Goal: Task Accomplishment & Management: Manage account settings

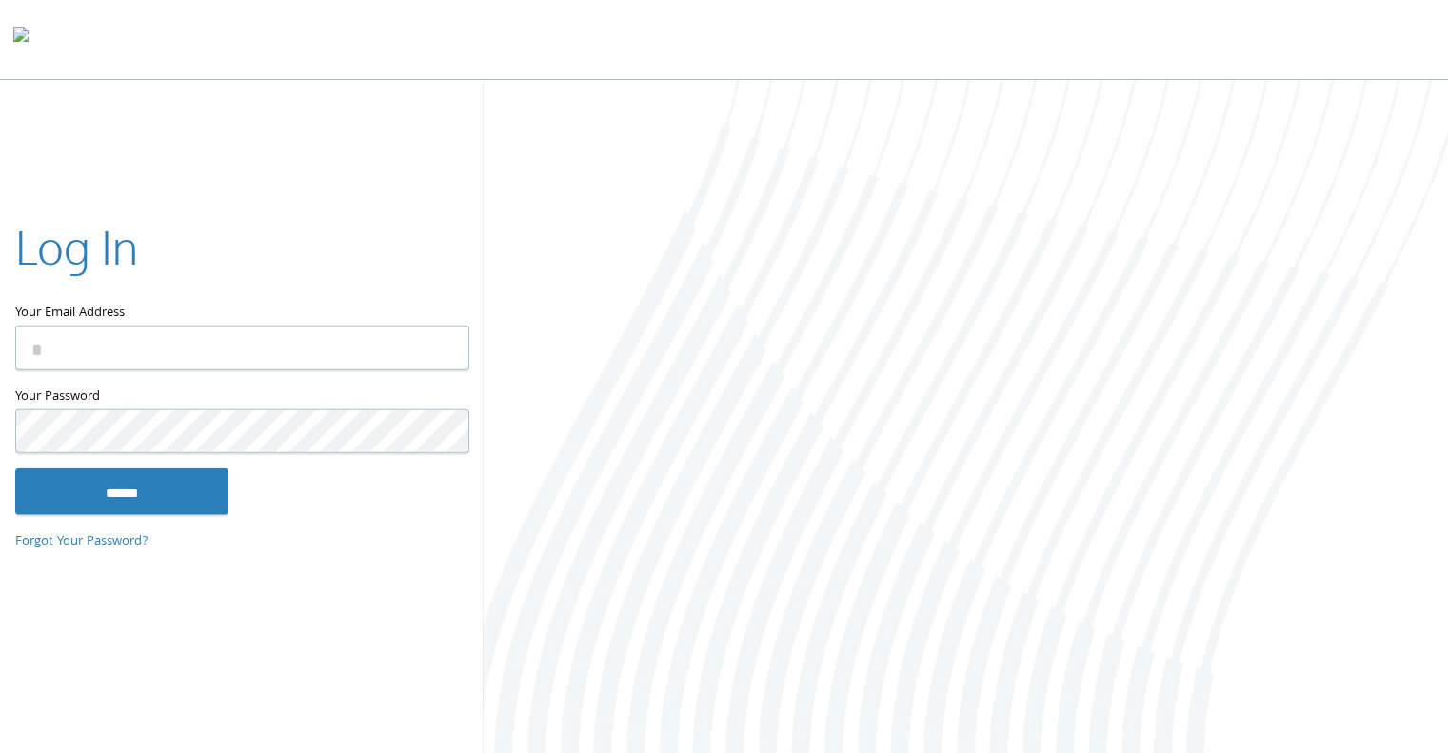
type input "**********"
click at [193, 471] on input "******" at bounding box center [121, 491] width 213 height 46
type input "**********"
click at [197, 502] on input "******" at bounding box center [121, 491] width 213 height 46
